Goal: Find specific page/section: Find specific page/section

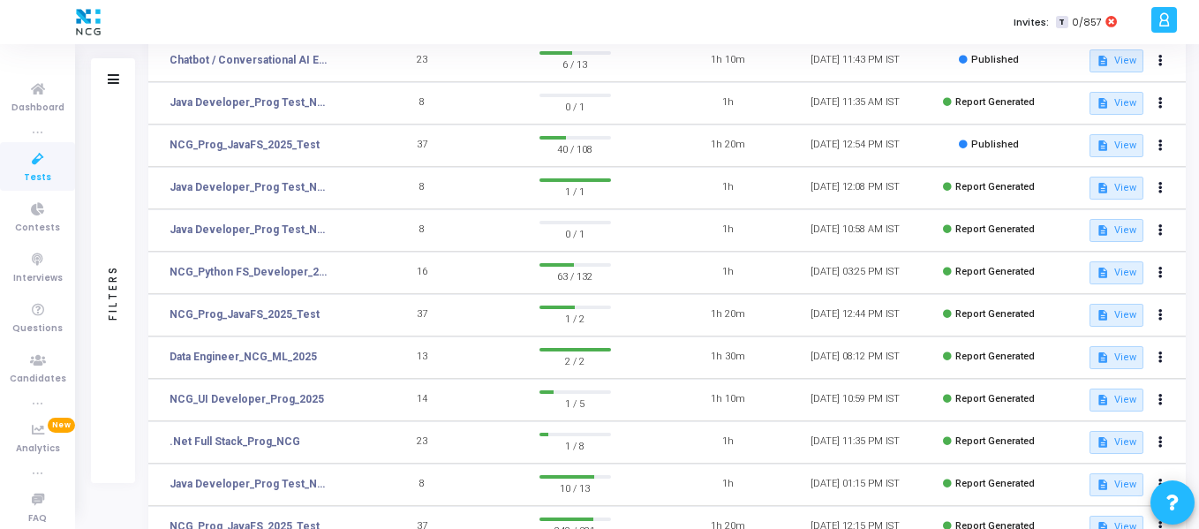
scroll to position [200, 0]
click at [1105, 276] on mat-icon "description" at bounding box center [1103, 272] width 12 height 12
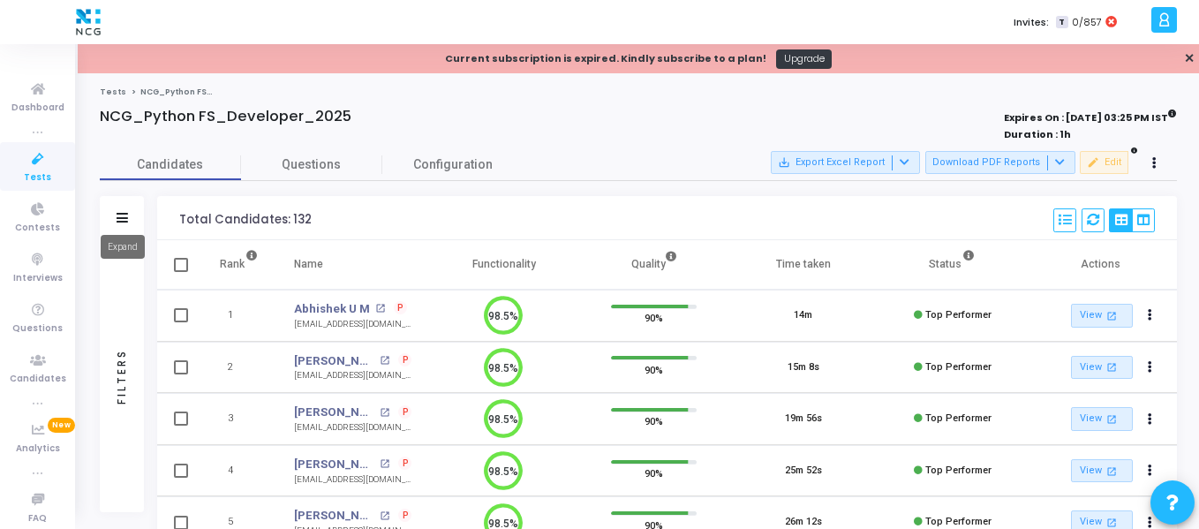
click at [121, 218] on icon at bounding box center [122, 218] width 11 height 10
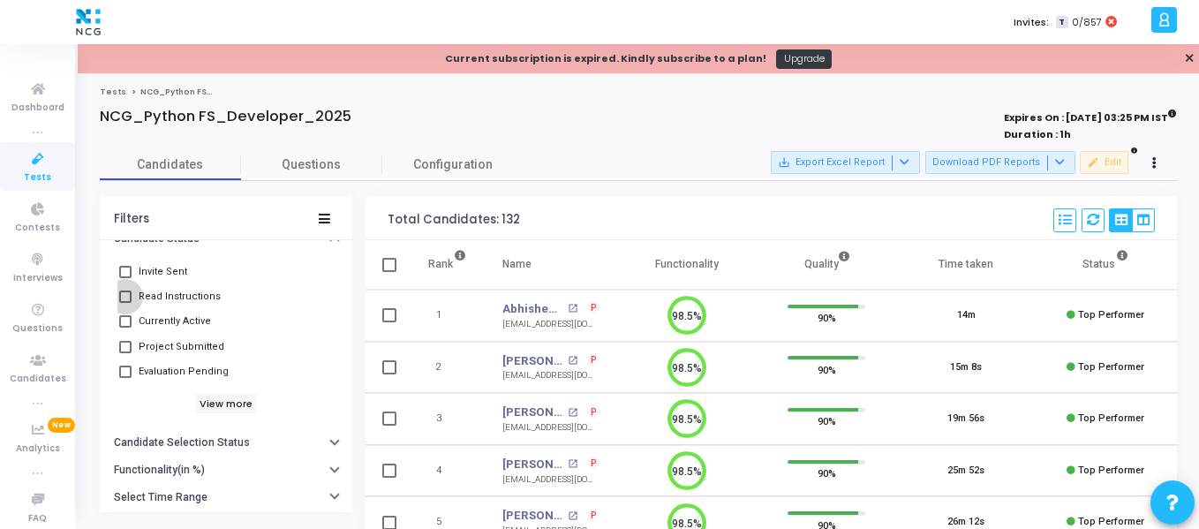
click at [125, 296] on span at bounding box center [125, 297] width 12 height 12
click at [125, 303] on input "Read Instructions" at bounding box center [125, 303] width 1 height 1
checkbox input "true"
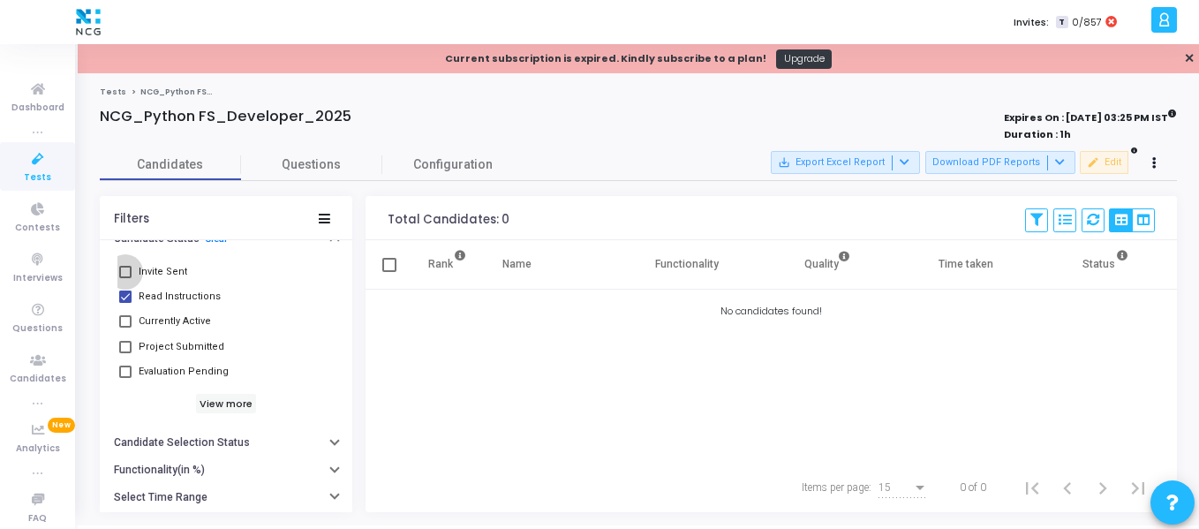
click at [128, 269] on span at bounding box center [125, 272] width 12 height 12
click at [125, 278] on input "Invite Sent" at bounding box center [125, 278] width 1 height 1
checkbox input "true"
click at [125, 294] on span at bounding box center [125, 297] width 12 height 12
click at [125, 303] on input "Read Instructions" at bounding box center [125, 303] width 1 height 1
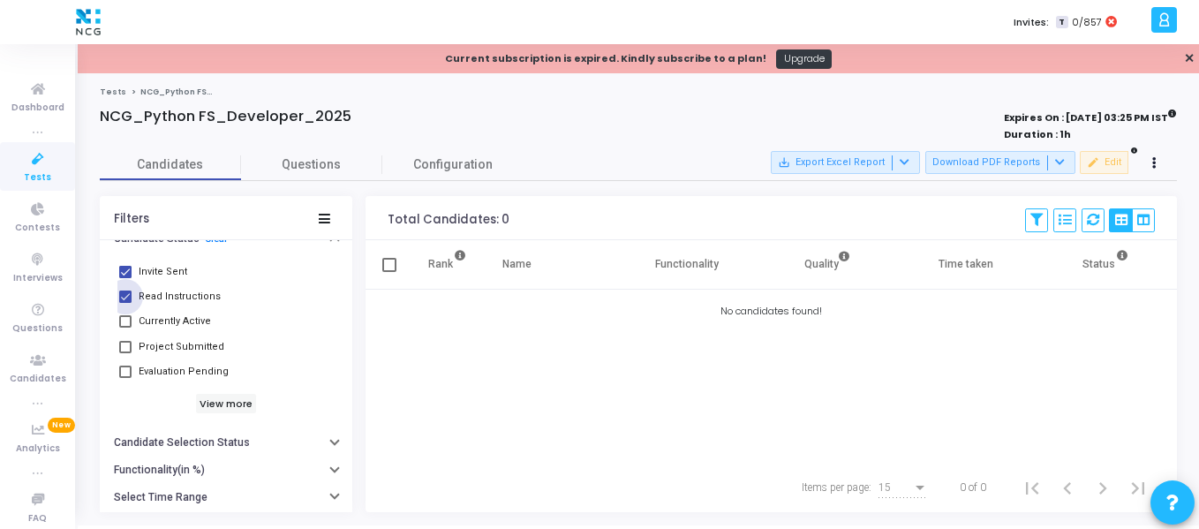
checkbox input "false"
click at [125, 272] on span at bounding box center [125, 272] width 12 height 12
click at [125, 278] on input "Invite Sent" at bounding box center [125, 278] width 1 height 1
checkbox input "false"
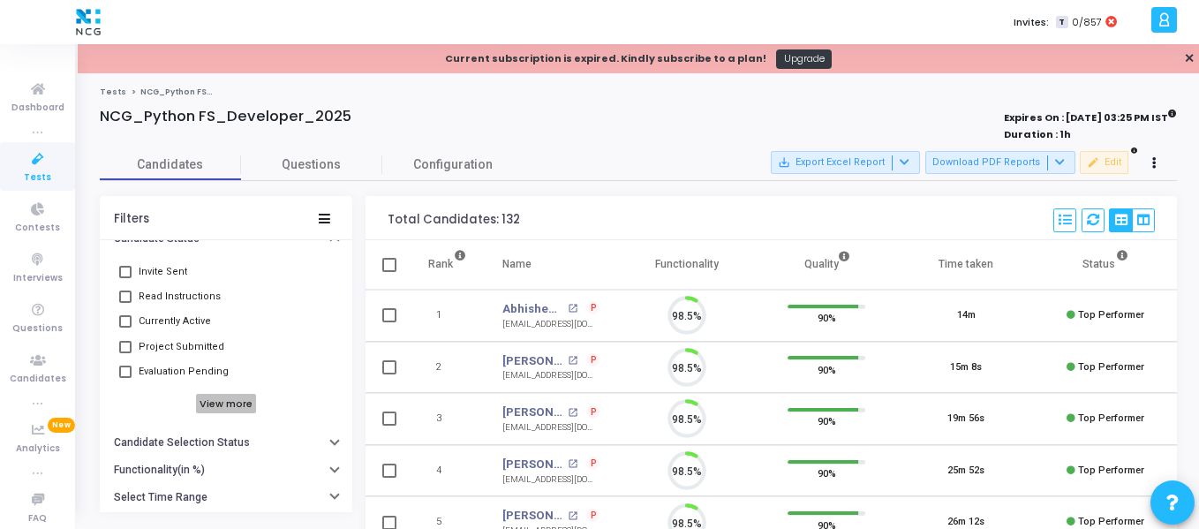
click at [214, 403] on h6 "View more" at bounding box center [226, 403] width 61 height 19
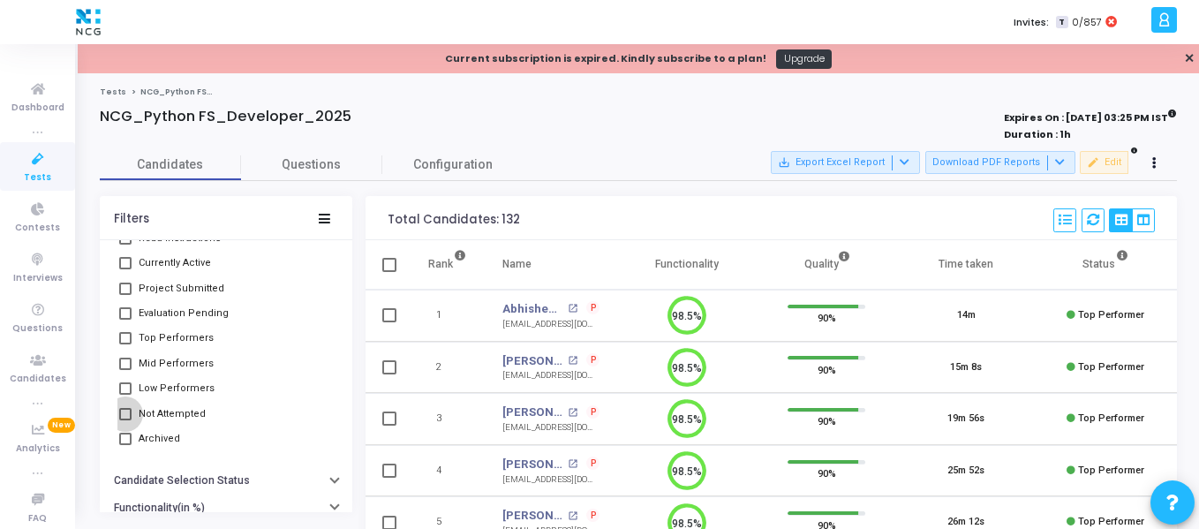
click at [122, 415] on span at bounding box center [125, 414] width 12 height 12
click at [125, 420] on input "Not Attempted" at bounding box center [125, 420] width 1 height 1
checkbox input "true"
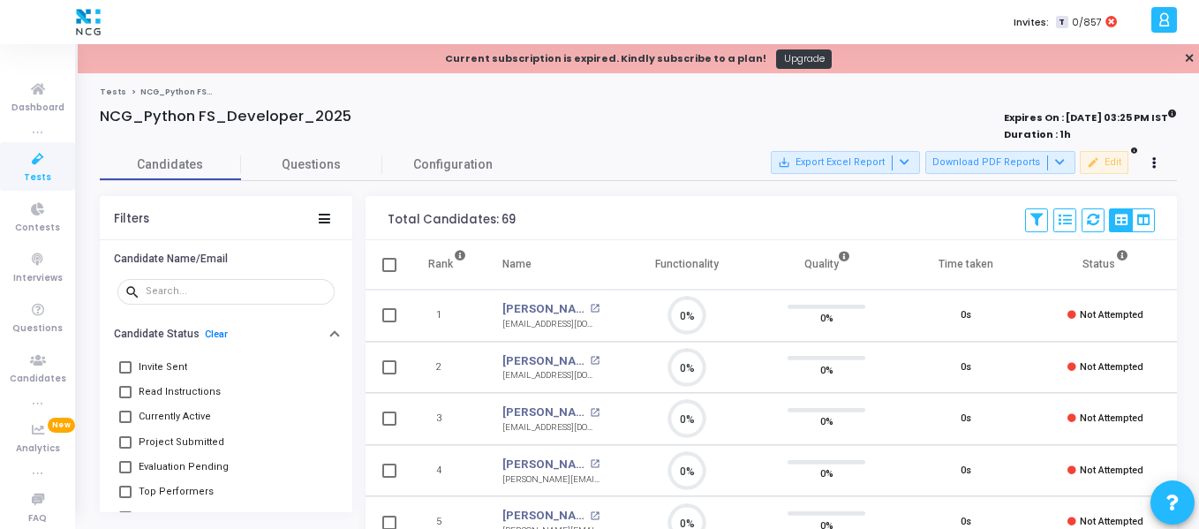
click at [36, 151] on icon at bounding box center [37, 159] width 37 height 22
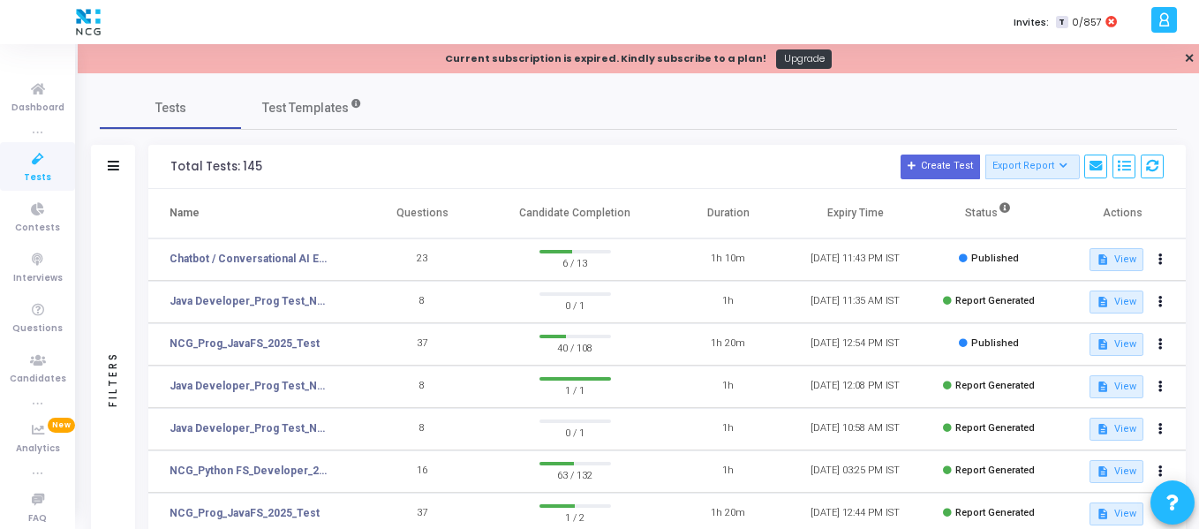
click at [106, 161] on div "Filters" at bounding box center [113, 167] width 44 height 44
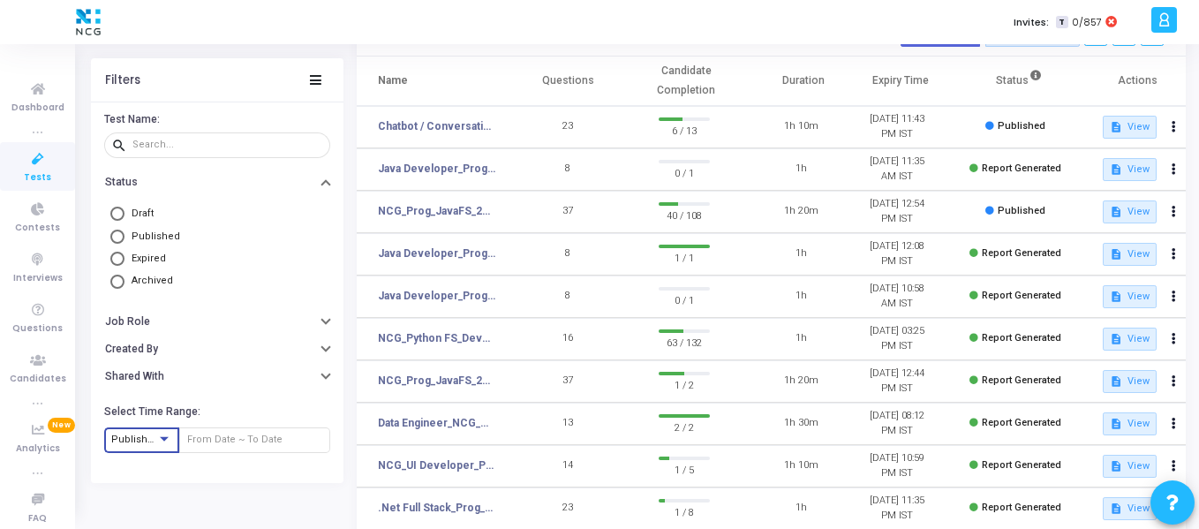
click at [149, 440] on span "Published At" at bounding box center [141, 439] width 60 height 11
click at [149, 440] on span "Published At" at bounding box center [154, 440] width 86 height 29
click at [120, 255] on span at bounding box center [117, 259] width 14 height 14
click at [120, 255] on input "Expired" at bounding box center [117, 259] width 14 height 14
radio input "true"
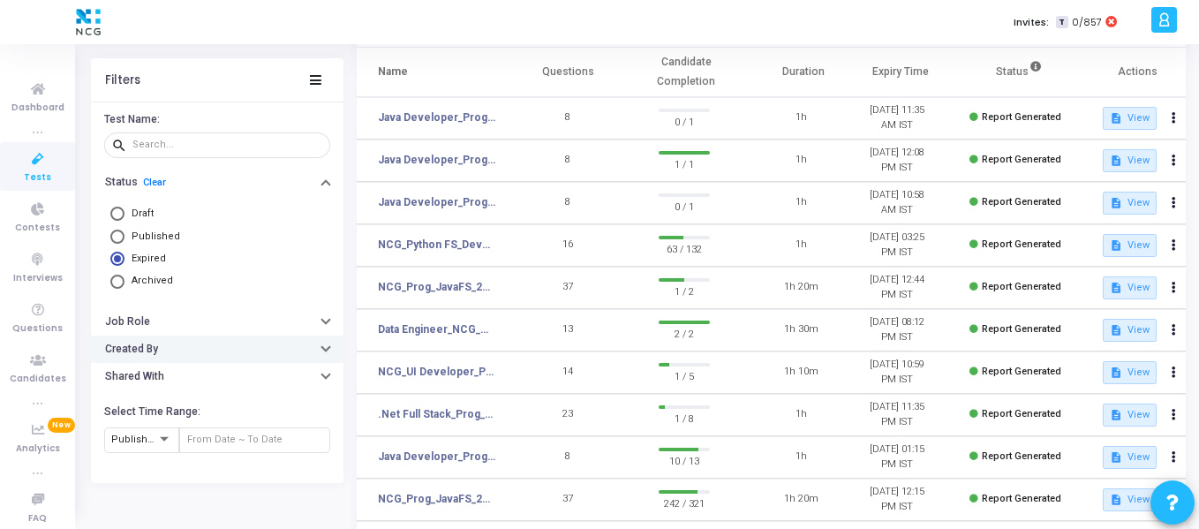
click at [184, 354] on button "Created By" at bounding box center [217, 348] width 253 height 27
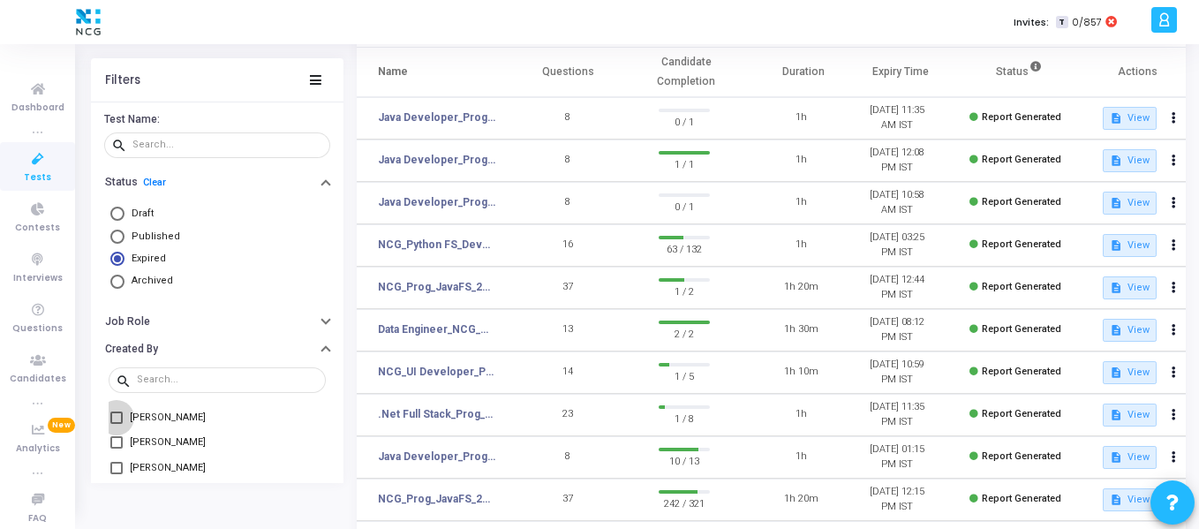
click at [119, 419] on span at bounding box center [116, 417] width 12 height 12
click at [117, 423] on input "[PERSON_NAME]" at bounding box center [116, 423] width 1 height 1
checkbox input "true"
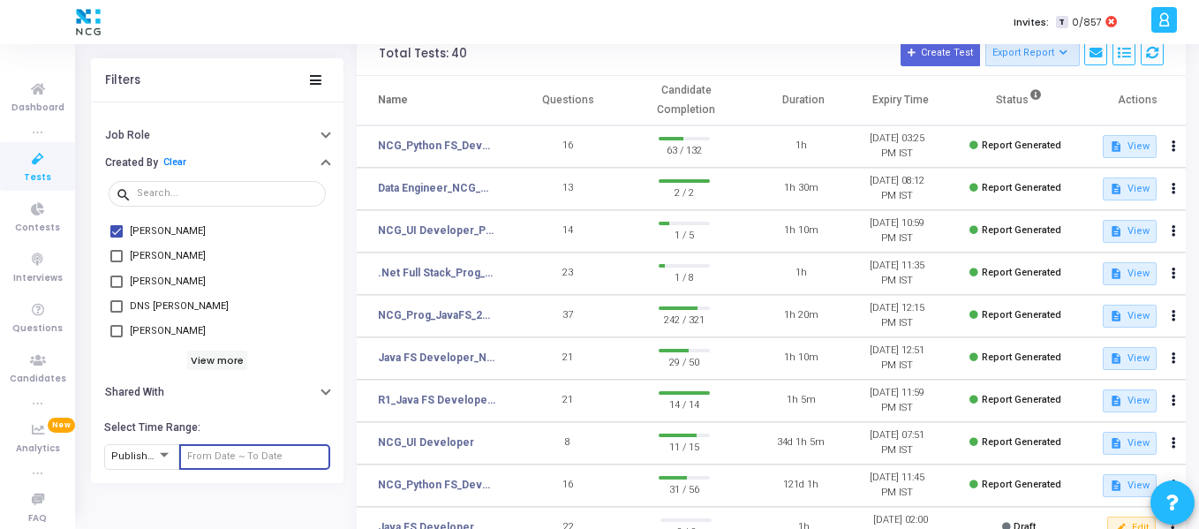
click at [193, 455] on input "text" at bounding box center [255, 455] width 136 height 11
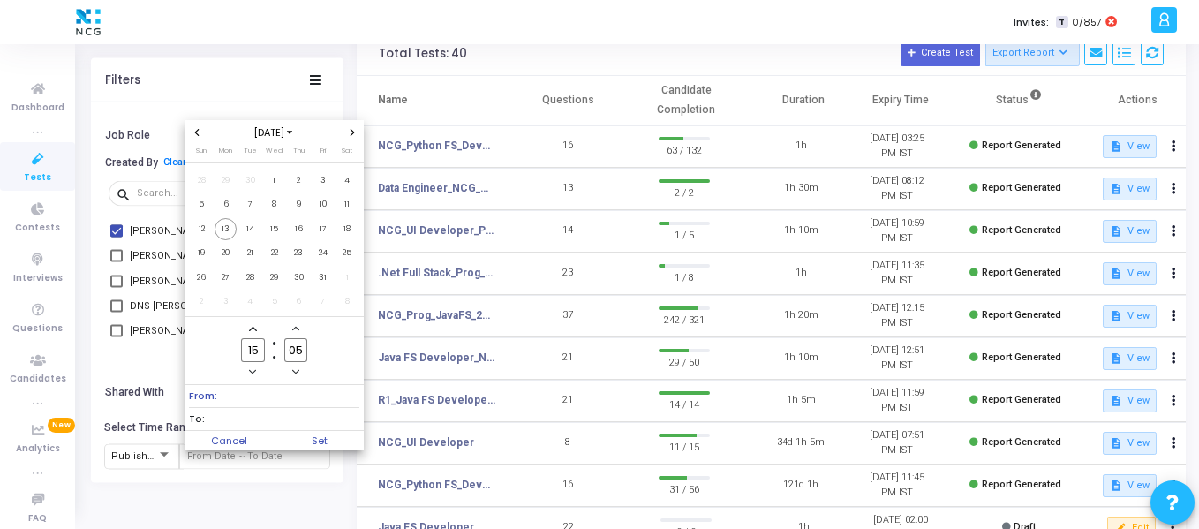
click at [195, 134] on icon "Previous month" at bounding box center [196, 132] width 7 height 7
click at [222, 184] on span "1" at bounding box center [226, 181] width 22 height 22
click at [253, 334] on span "Add a hour" at bounding box center [253, 328] width 15 height 15
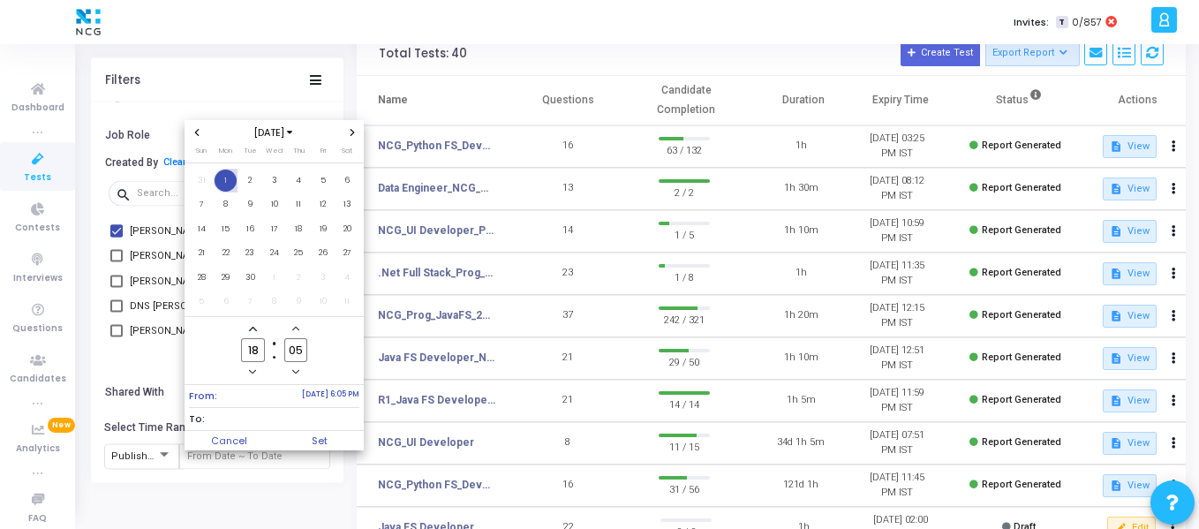
click at [253, 334] on span "Add a hour" at bounding box center [253, 328] width 15 height 15
drag, startPoint x: 253, startPoint y: 334, endPoint x: 254, endPoint y: 323, distance: 10.7
click at [254, 323] on span "Add a hour" at bounding box center [253, 328] width 15 height 15
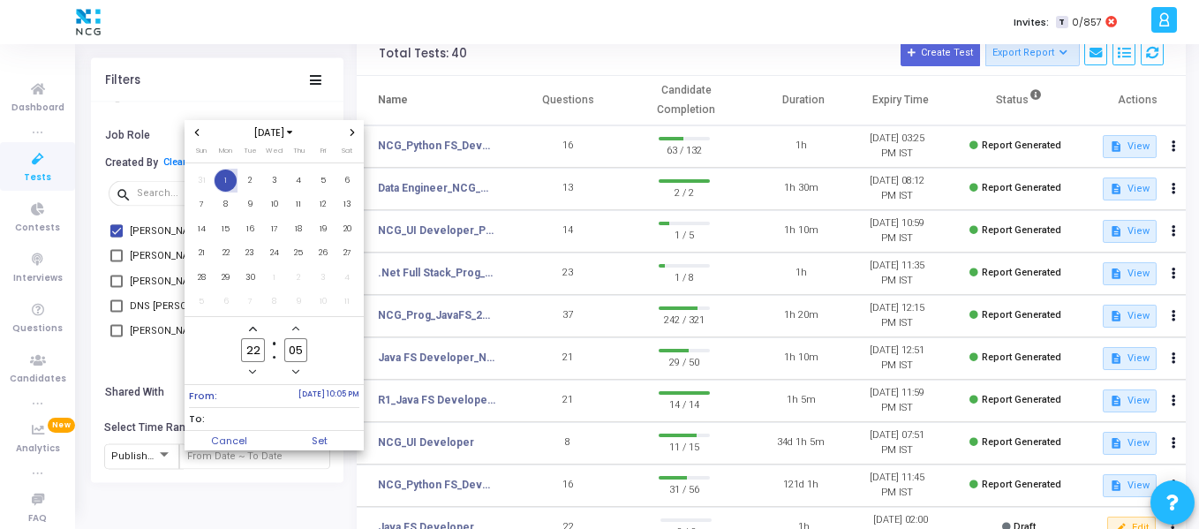
click at [254, 323] on span "Add a hour" at bounding box center [253, 328] width 15 height 15
click at [229, 178] on span "1" at bounding box center [226, 181] width 22 height 22
click at [270, 420] on span "To:" at bounding box center [274, 419] width 170 height 22
click at [246, 275] on span "30" at bounding box center [250, 278] width 22 height 22
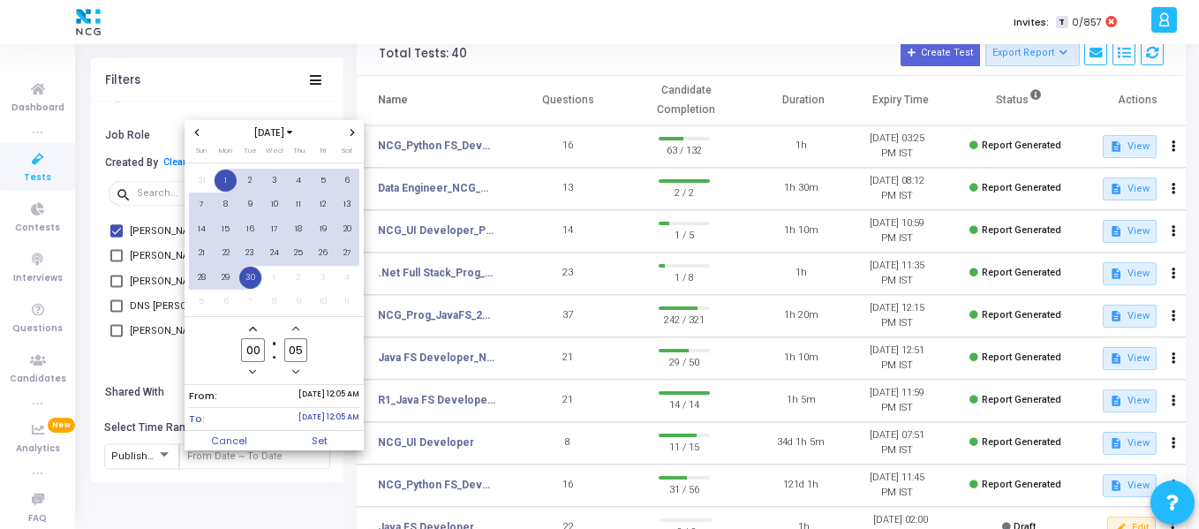
click at [248, 369] on span "Minus a hour" at bounding box center [253, 371] width 15 height 15
click at [255, 327] on icon "Add a hour" at bounding box center [252, 328] width 7 height 7
type input "00"
click at [295, 372] on icon "Minus a minute" at bounding box center [295, 371] width 7 height 4
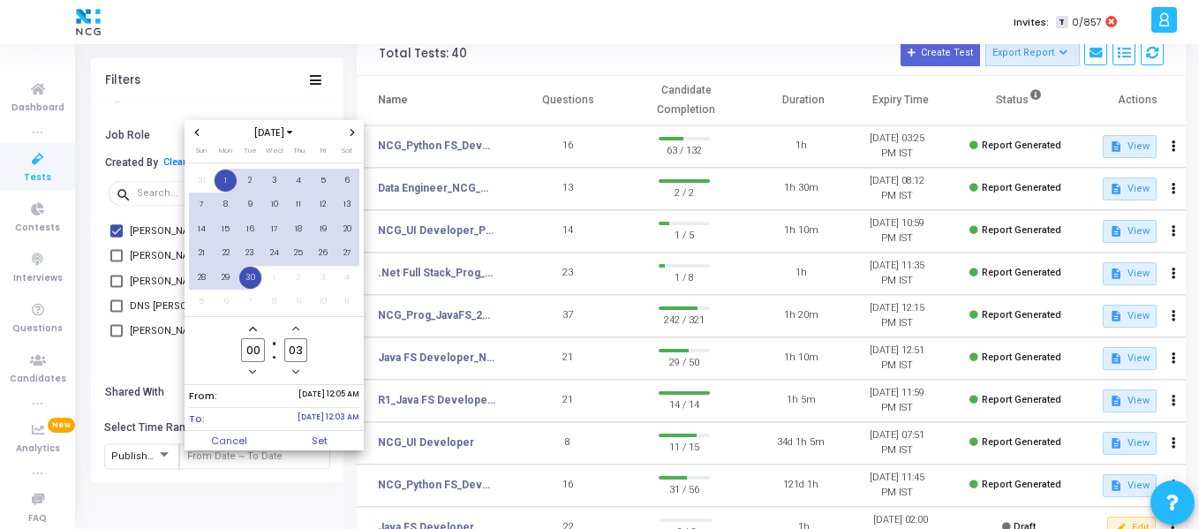
click at [295, 372] on icon "Minus a minute" at bounding box center [295, 371] width 7 height 4
type input "00"
click at [295, 372] on icon "Minus a minute" at bounding box center [295, 371] width 7 height 4
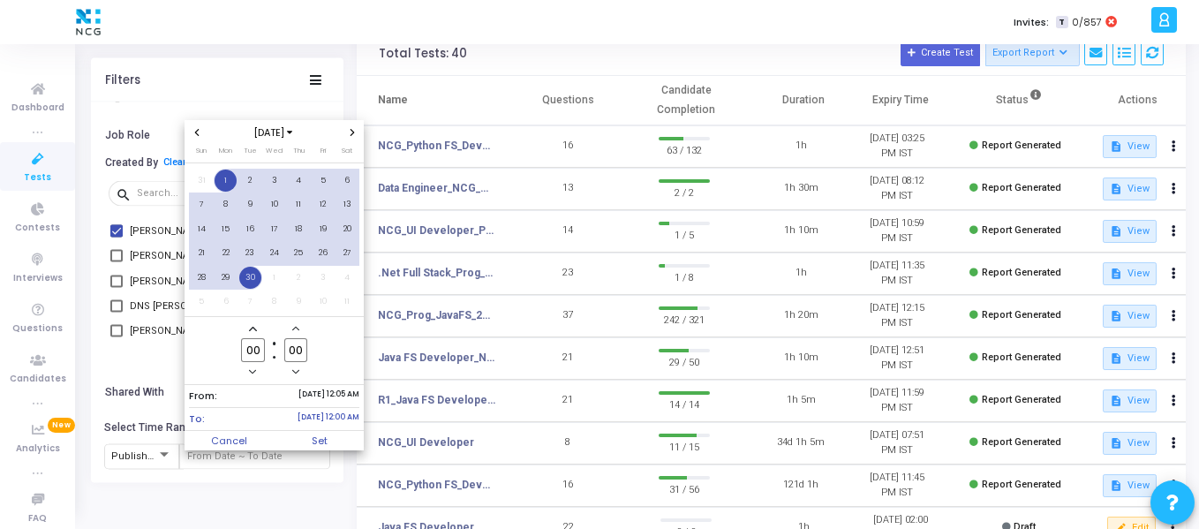
type input "23"
type input "59"
click at [251, 278] on span "30" at bounding box center [250, 278] width 22 height 22
type input "00"
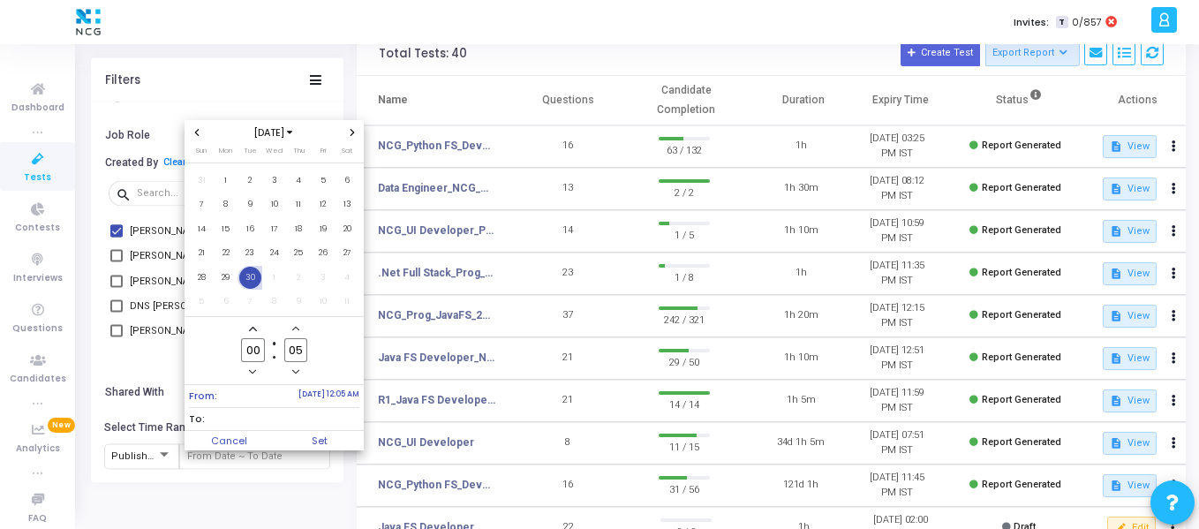
click at [299, 395] on span "[DATE] 12:05 AM" at bounding box center [329, 396] width 61 height 15
click at [227, 178] on span "1" at bounding box center [226, 181] width 22 height 22
click at [298, 372] on icon "Minus a minute" at bounding box center [295, 371] width 7 height 7
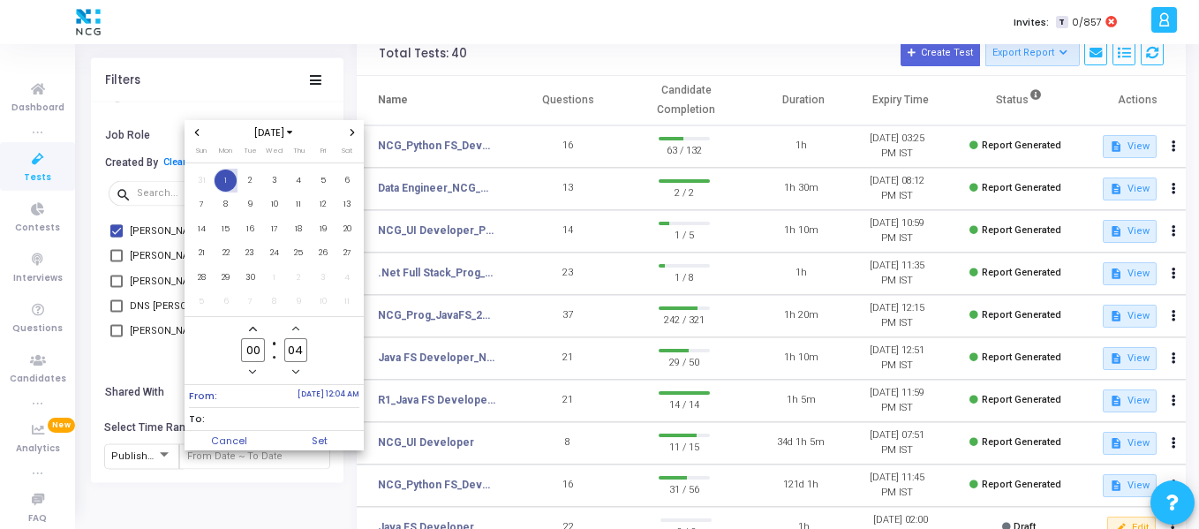
click at [298, 372] on icon "Minus a minute" at bounding box center [295, 371] width 7 height 7
type input "01"
click at [306, 419] on span "To:" at bounding box center [274, 419] width 170 height 22
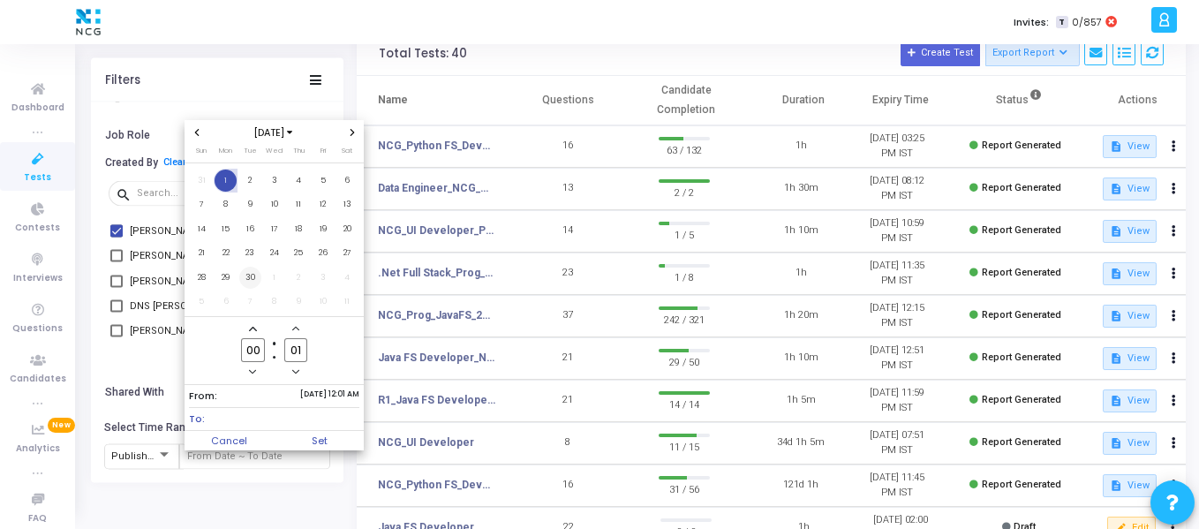
click at [250, 277] on span "30" at bounding box center [250, 278] width 22 height 22
type input "23"
type input "59"
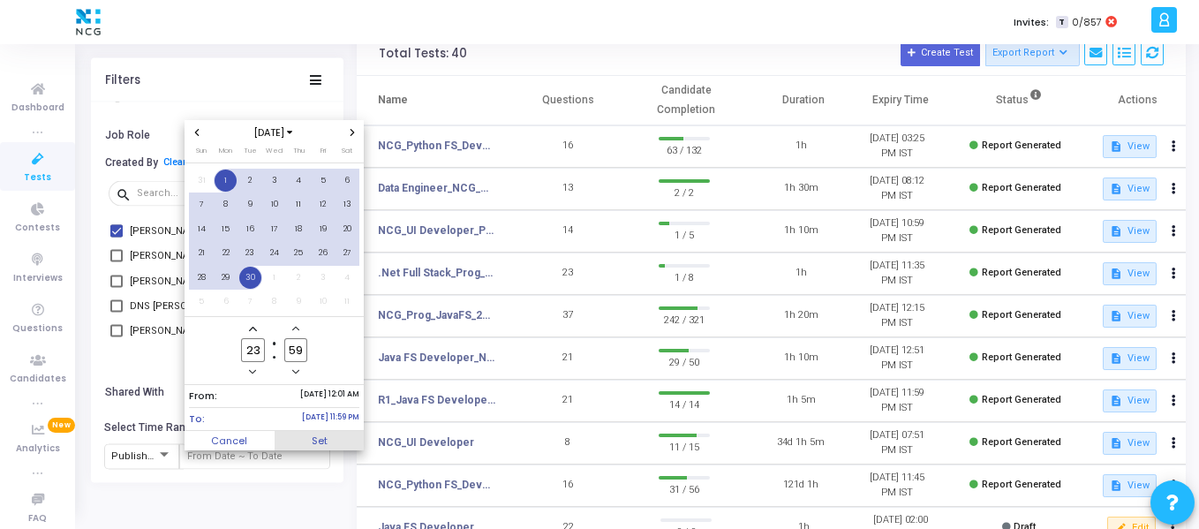
click at [322, 440] on span "Set" at bounding box center [320, 440] width 90 height 19
type input "[DATE] 12:01 AM - [DATE] 11:59 PM"
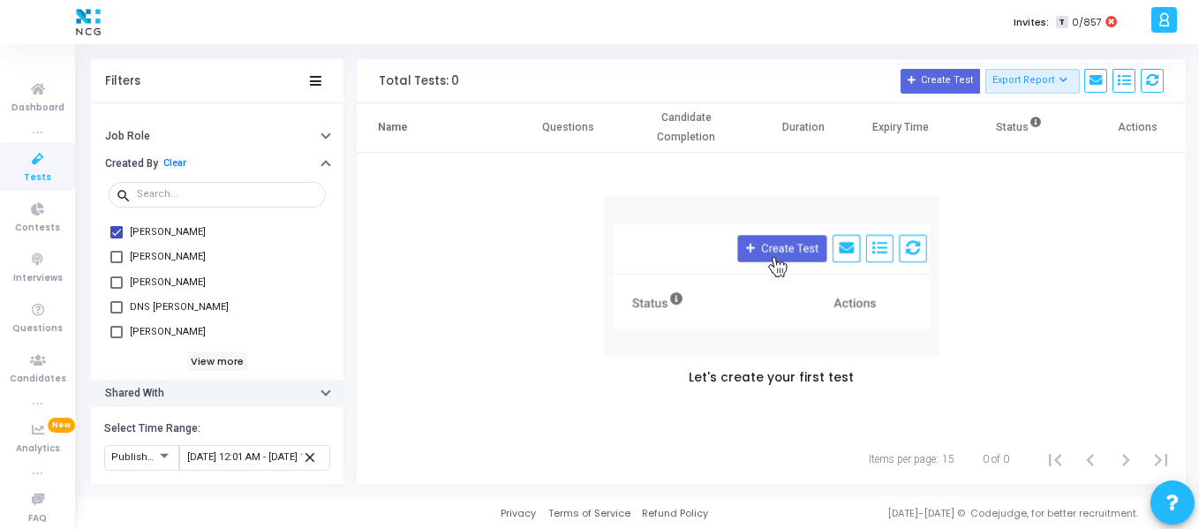
click at [195, 397] on button "Shared With" at bounding box center [217, 393] width 253 height 27
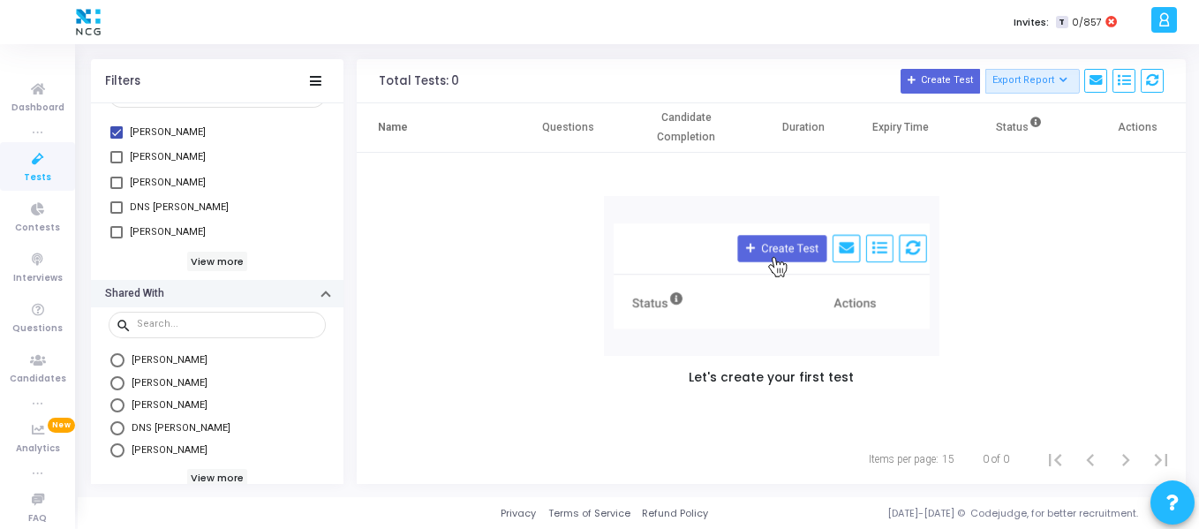
scroll to position [292, 0]
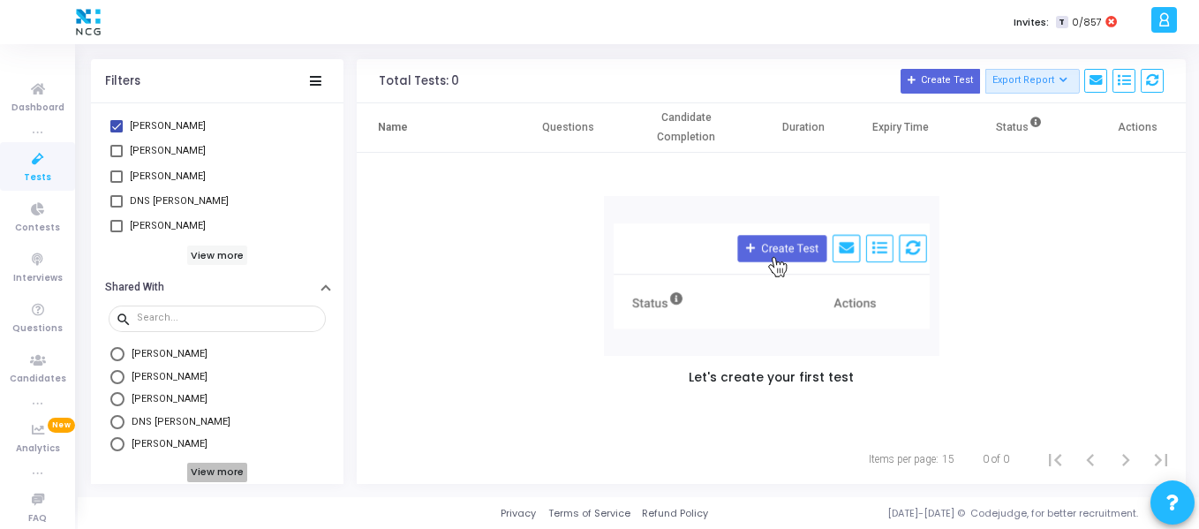
click at [200, 469] on h6 "View more" at bounding box center [217, 472] width 61 height 19
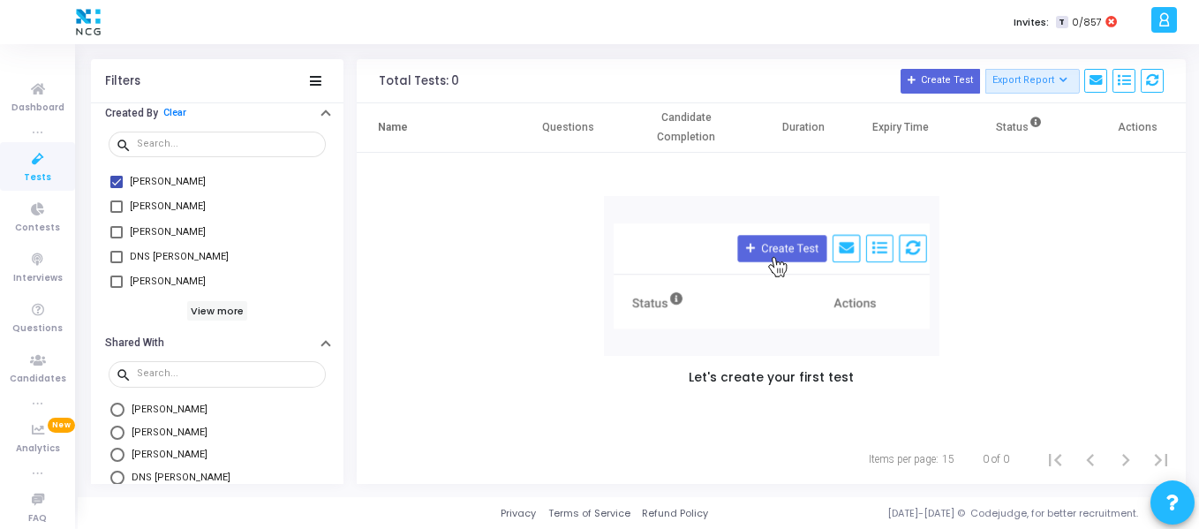
scroll to position [233, 0]
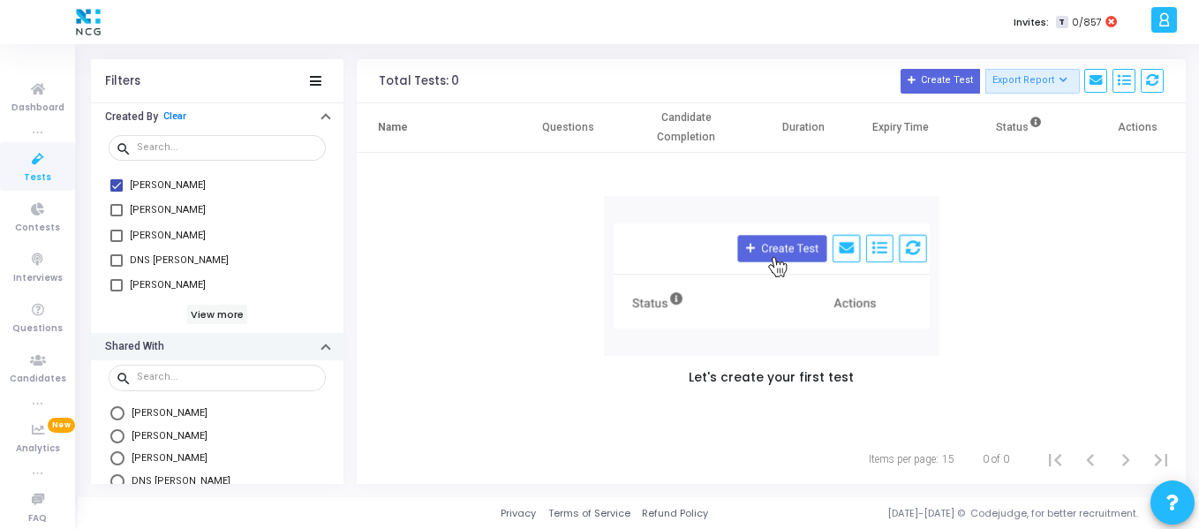
click at [322, 347] on icon "button" at bounding box center [325, 349] width 7 height 4
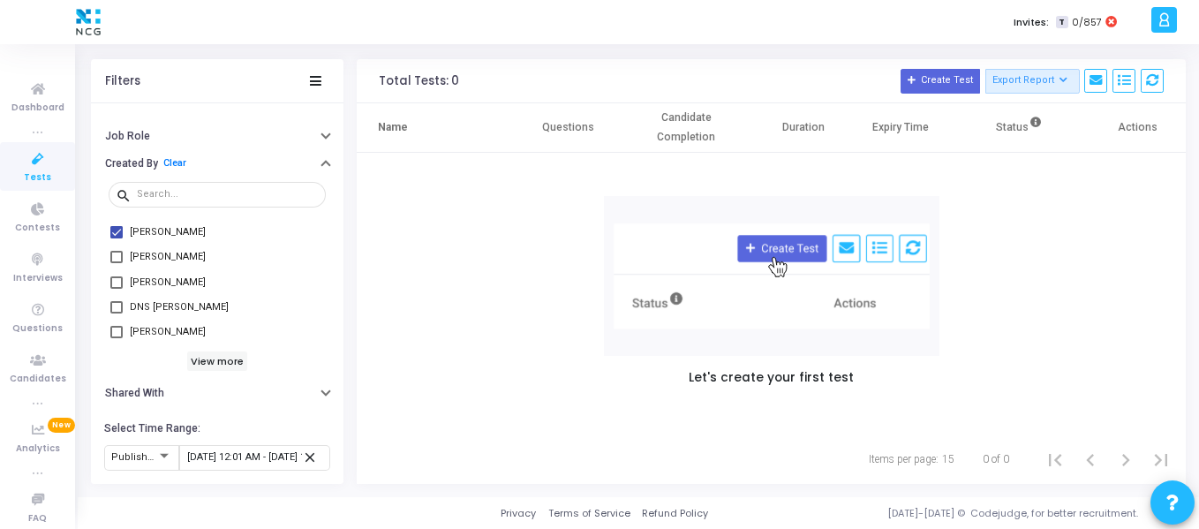
scroll to position [186, 0]
